Goal: Transaction & Acquisition: Purchase product/service

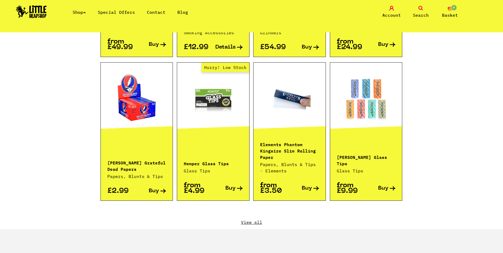
scroll to position [557, 0]
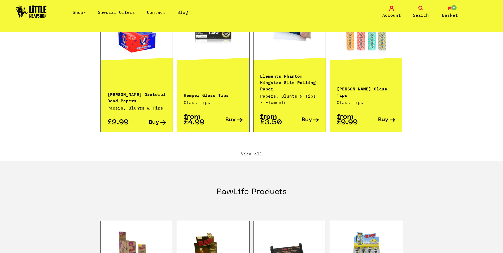
click at [256, 151] on link "View all" at bounding box center [252, 154] width 302 height 6
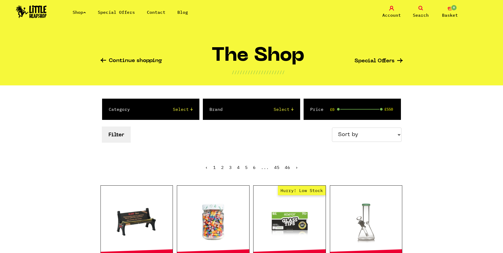
select select "newest"
click at [333, 128] on select "Sort by Price - Low to High Price - High to Low Newest Products" at bounding box center [367, 135] width 70 height 14
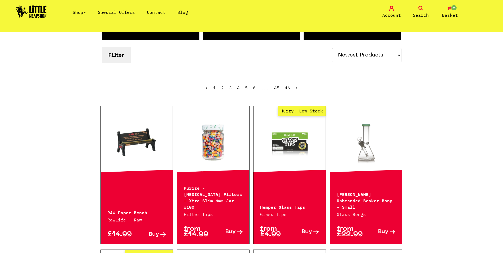
scroll to position [159, 0]
